Goal: Task Accomplishment & Management: Manage account settings

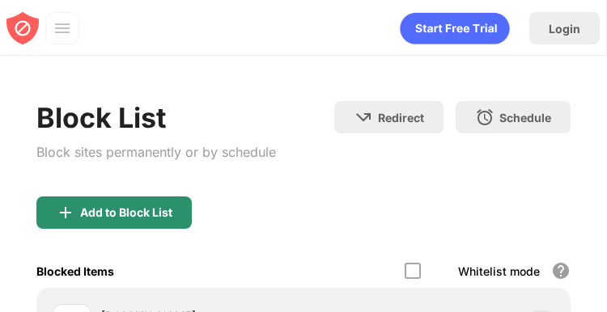
click at [160, 219] on div "Add to Block List" at bounding box center [126, 212] width 92 height 13
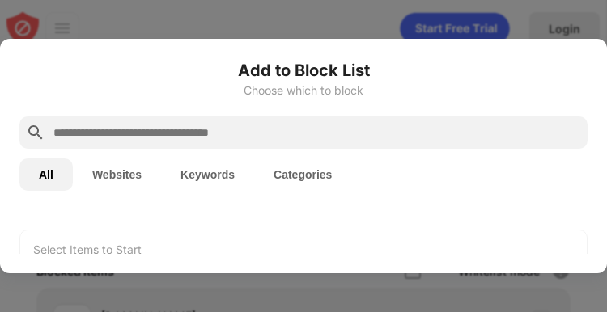
click at [139, 125] on input "text" at bounding box center [316, 132] width 529 height 19
type input "******"
click at [113, 252] on div "Select Items to Start" at bounding box center [87, 250] width 108 height 16
click at [108, 192] on div "All Websites Keywords Categories" at bounding box center [303, 175] width 568 height 52
click at [106, 164] on button "Websites" at bounding box center [117, 175] width 88 height 32
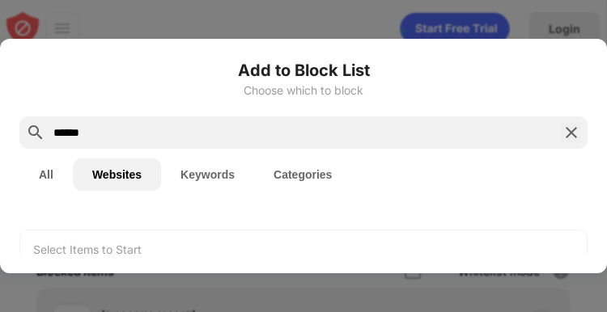
click at [94, 172] on button "Websites" at bounding box center [117, 175] width 88 height 32
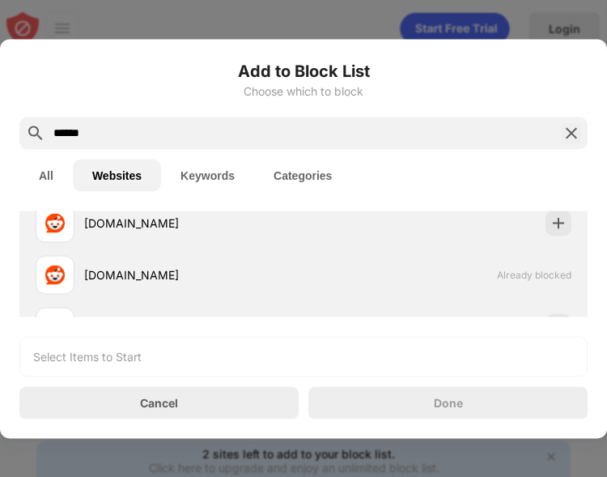
scroll to position [113, 0]
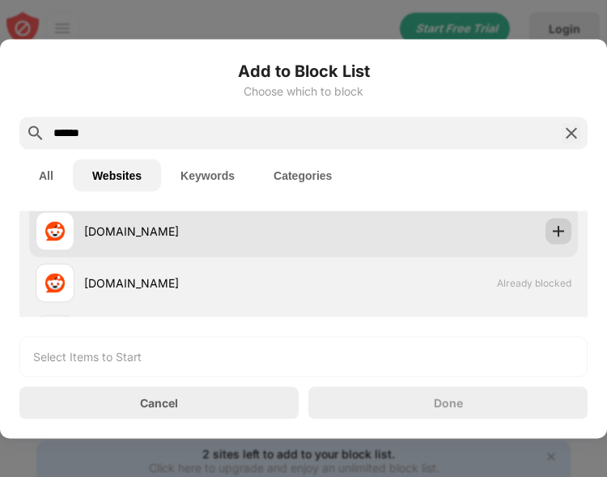
click at [550, 221] on div at bounding box center [559, 231] width 26 height 26
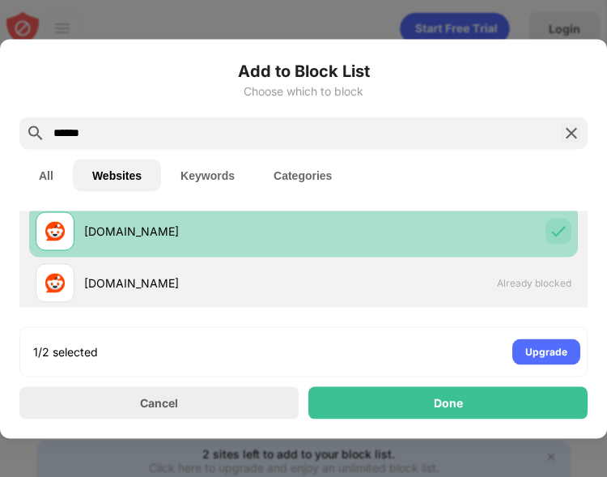
click at [550, 223] on img at bounding box center [558, 231] width 16 height 16
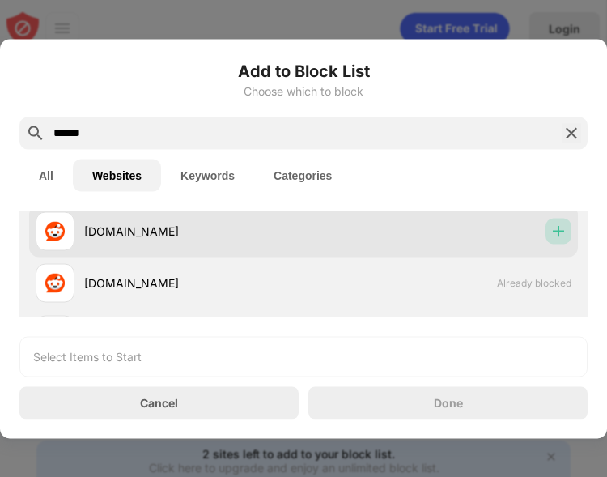
click at [550, 223] on img at bounding box center [558, 231] width 16 height 16
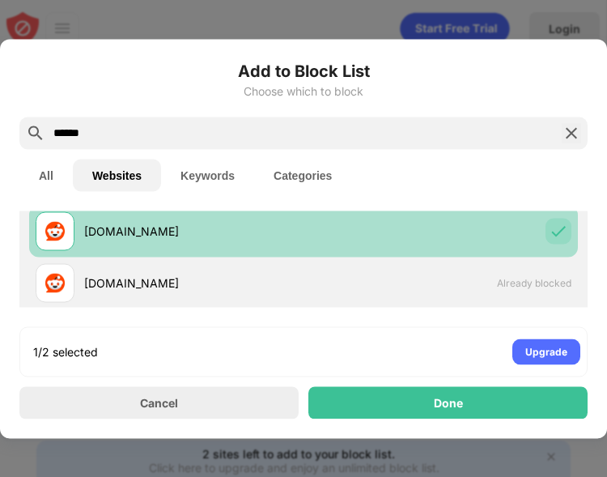
click at [533, 237] on div "[DOMAIN_NAME]" at bounding box center [303, 231] width 549 height 52
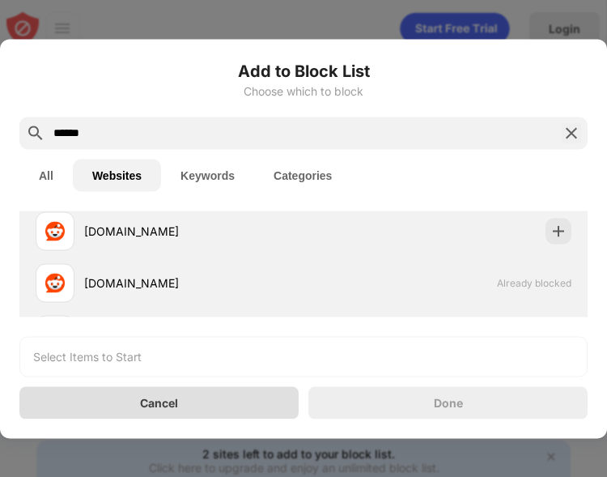
click at [191, 312] on div "Cancel" at bounding box center [158, 402] width 279 height 32
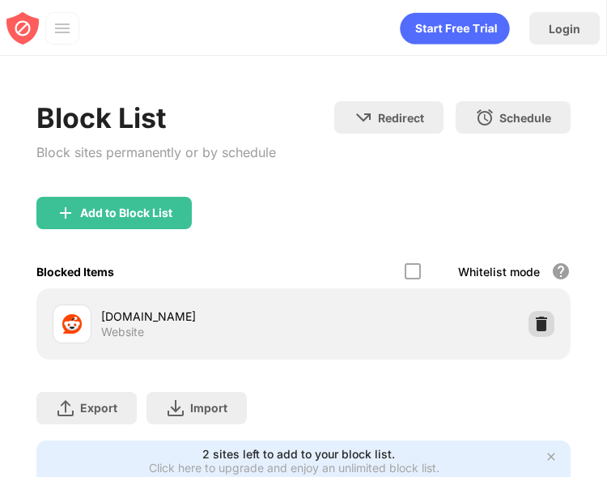
click at [533, 312] on img at bounding box center [541, 324] width 16 height 16
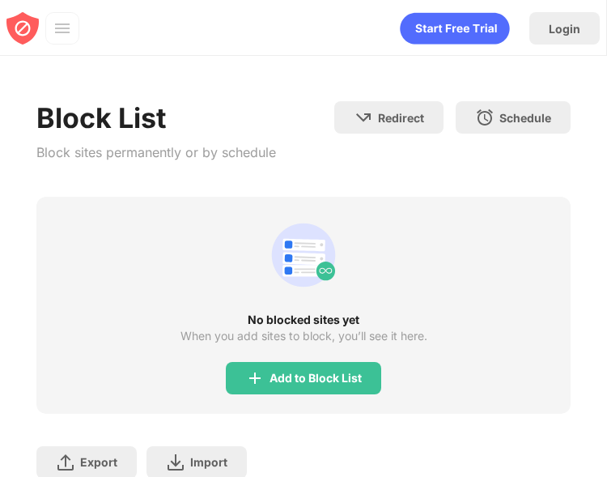
click at [287, 312] on div "Add to Block List" at bounding box center [316, 378] width 92 height 13
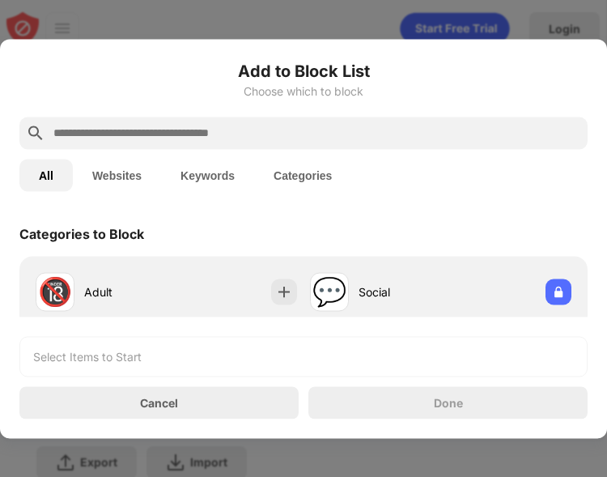
click at [159, 147] on div at bounding box center [303, 133] width 568 height 32
click at [155, 128] on input "text" at bounding box center [316, 132] width 529 height 19
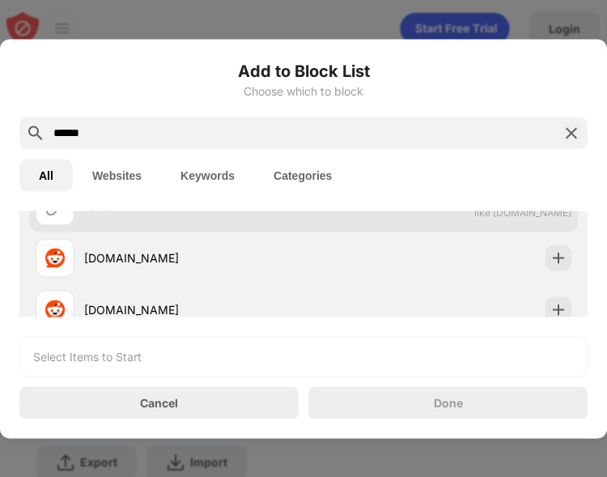
scroll to position [82, 0]
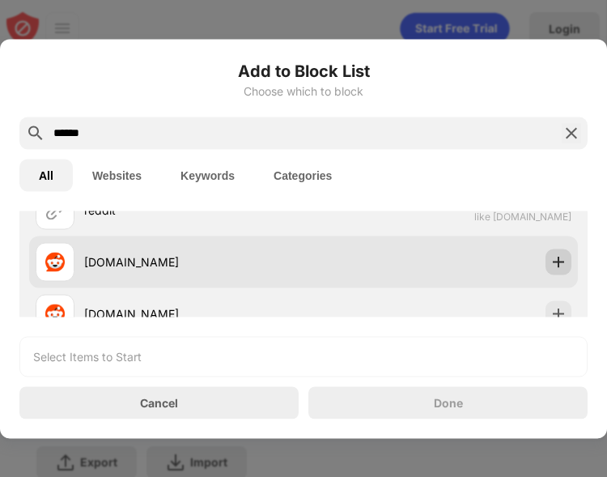
type input "******"
click at [550, 260] on img at bounding box center [558, 261] width 16 height 16
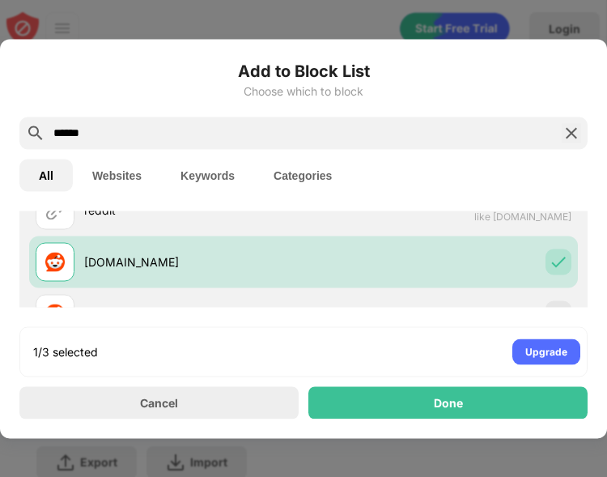
click at [257, 134] on input "******" at bounding box center [303, 132] width 503 height 19
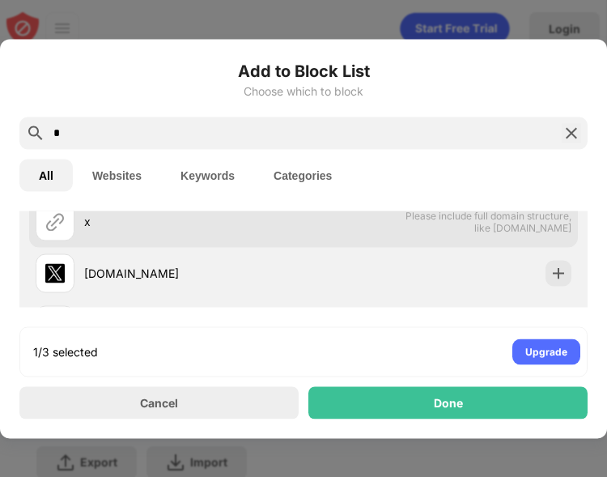
scroll to position [94, 0]
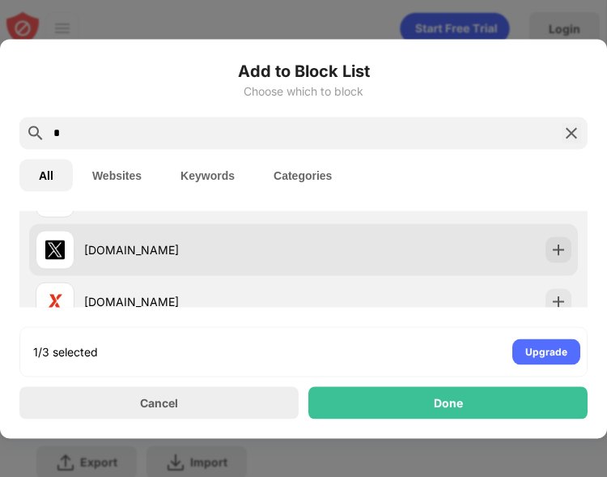
type input "*"
click at [550, 255] on img at bounding box center [558, 249] width 16 height 16
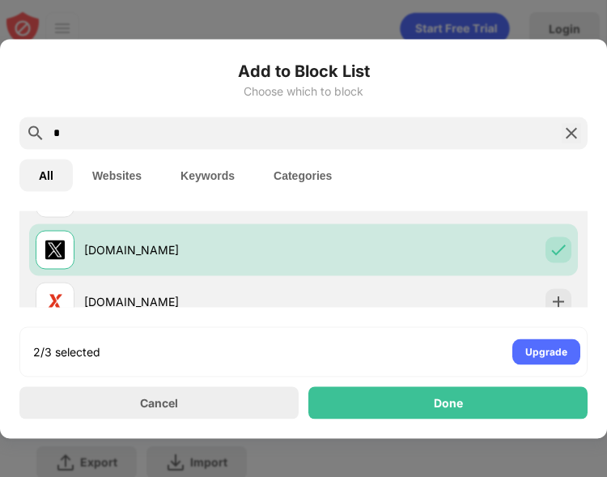
click at [246, 123] on input "*" at bounding box center [303, 132] width 503 height 19
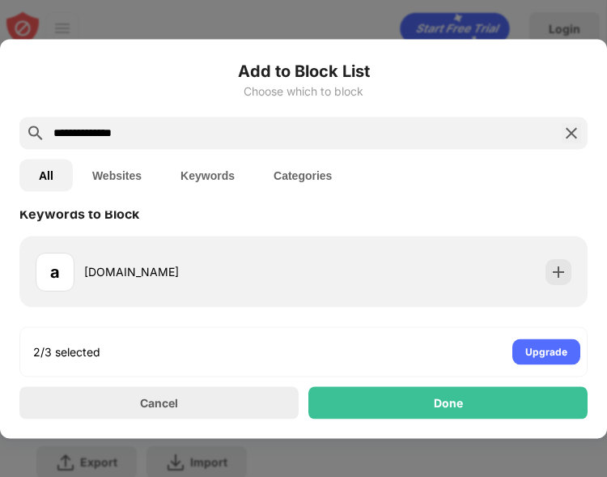
scroll to position [155, 0]
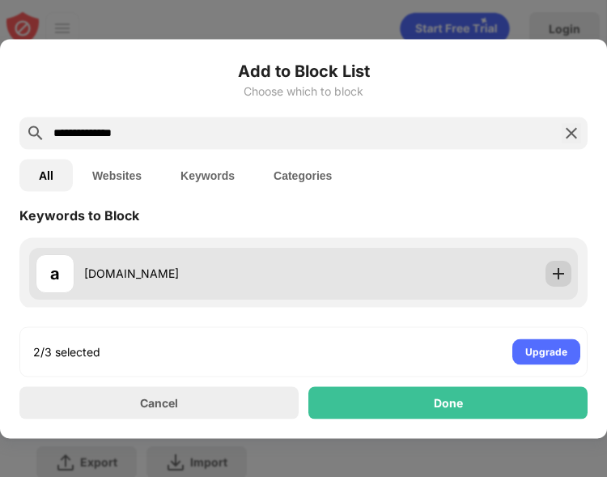
type input "**********"
click at [550, 265] on img at bounding box center [558, 273] width 16 height 16
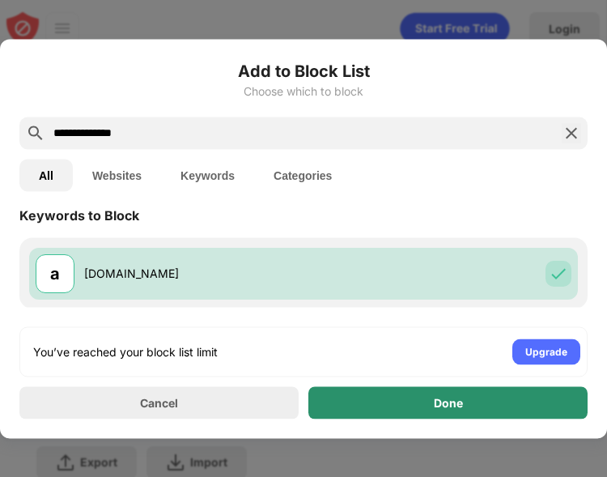
click at [490, 312] on div "Done" at bounding box center [447, 402] width 279 height 32
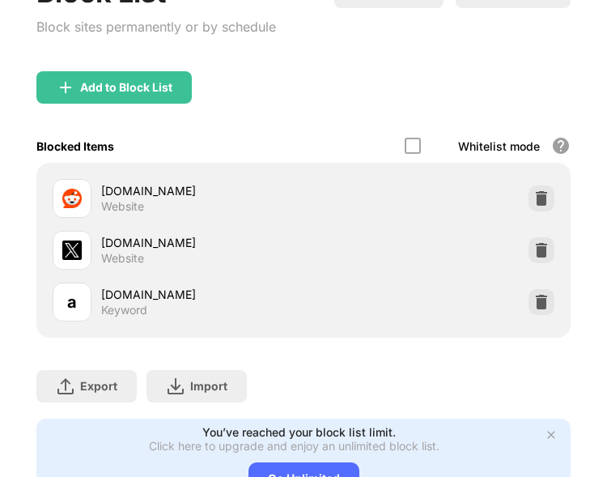
scroll to position [125, 0]
